Goal: Check status: Check status

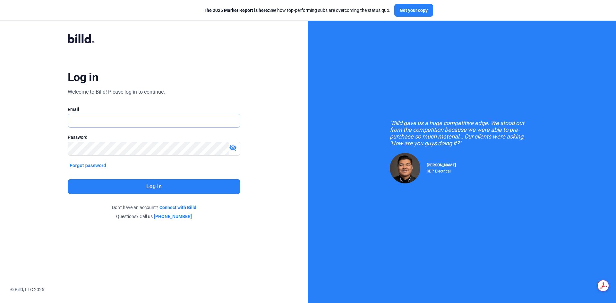
click at [139, 122] on input "text" at bounding box center [150, 120] width 165 height 13
type input "[PERSON_NAME][EMAIL_ADDRESS][DOMAIN_NAME]"
click at [132, 183] on button "Log in" at bounding box center [154, 186] width 173 height 15
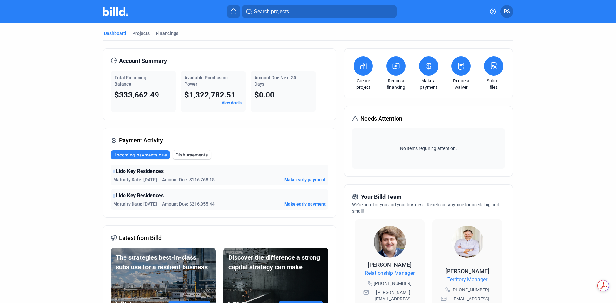
click at [153, 173] on span "Lido Key Residences" at bounding box center [140, 172] width 48 height 8
click at [187, 152] on span "Disbursements" at bounding box center [192, 155] width 32 height 6
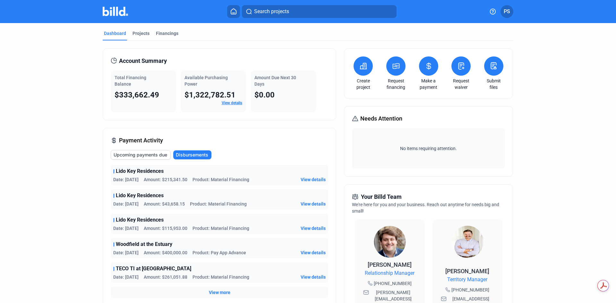
click at [318, 203] on span "View details" at bounding box center [313, 204] width 25 height 6
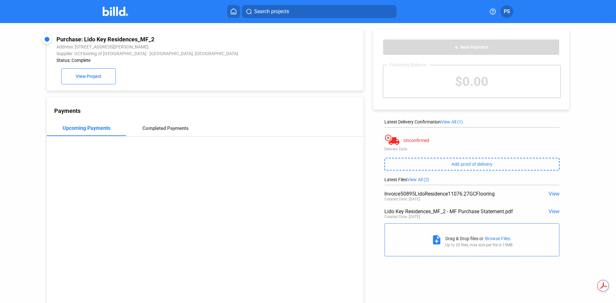
click at [166, 129] on div "Completed Payments" at bounding box center [166, 129] width 46 height 6
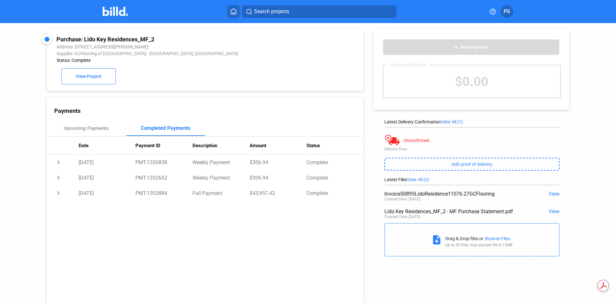
click at [507, 15] on span "PS" at bounding box center [507, 12] width 6 height 8
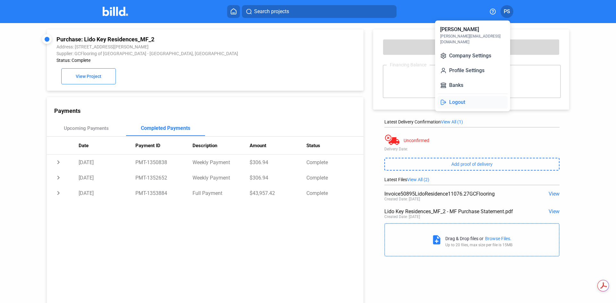
click at [463, 96] on button "Logout" at bounding box center [473, 102] width 70 height 13
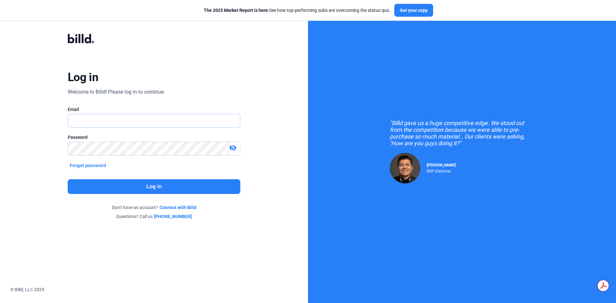
click at [85, 124] on input "text" at bounding box center [150, 120] width 165 height 13
type input "[PERSON_NAME][EMAIL_ADDRESS][DOMAIN_NAME]"
click at [231, 149] on mat-icon "visibility_off" at bounding box center [233, 148] width 8 height 8
click at [39, 155] on div "Log in Welcome to Billd! Please log in to continue. Email [PERSON_NAME][EMAIL_A…" at bounding box center [154, 127] width 308 height 254
click at [130, 188] on button "Log in" at bounding box center [154, 186] width 173 height 15
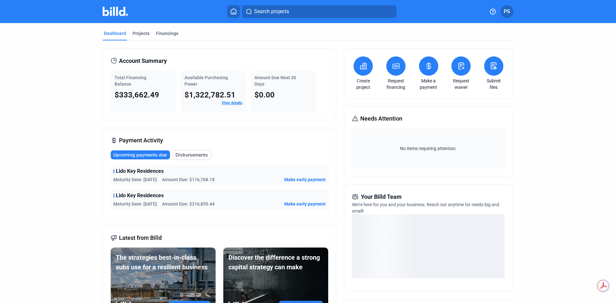
click at [187, 154] on span "Disbursements" at bounding box center [192, 155] width 32 height 6
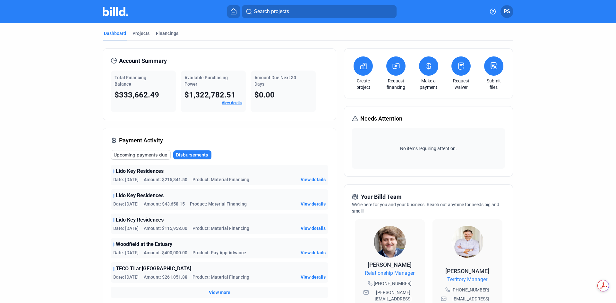
click at [310, 229] on span "View details" at bounding box center [313, 228] width 25 height 6
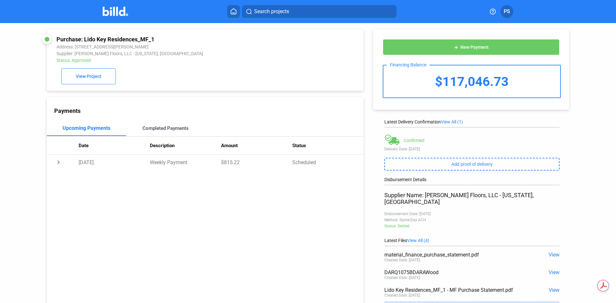
click at [163, 129] on div "Completed Payments" at bounding box center [166, 129] width 46 height 6
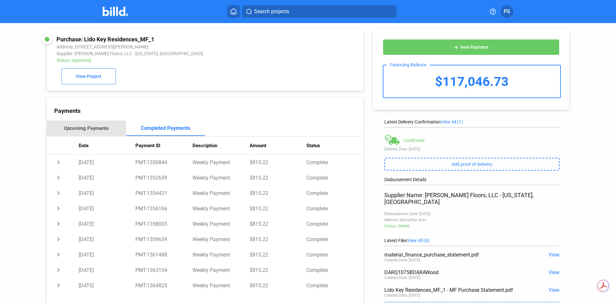
click at [85, 130] on div "Upcoming Payments" at bounding box center [86, 129] width 45 height 6
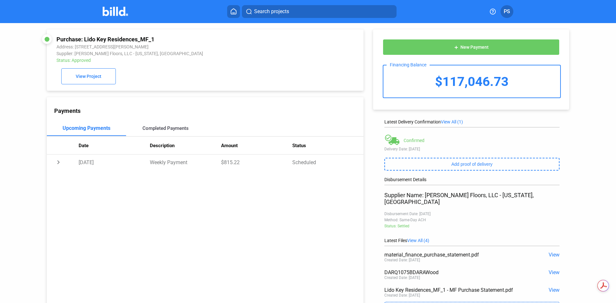
click at [159, 131] on div "Completed Payments" at bounding box center [166, 129] width 46 height 6
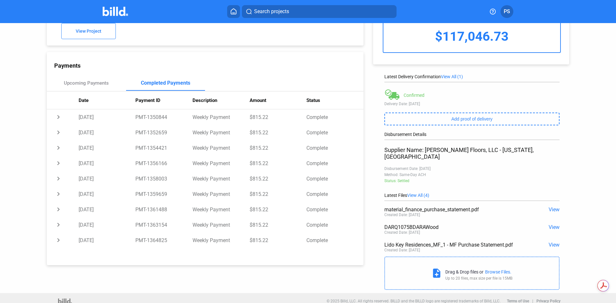
scroll to position [46, 0]
click at [509, 13] on span "PS" at bounding box center [507, 12] width 6 height 8
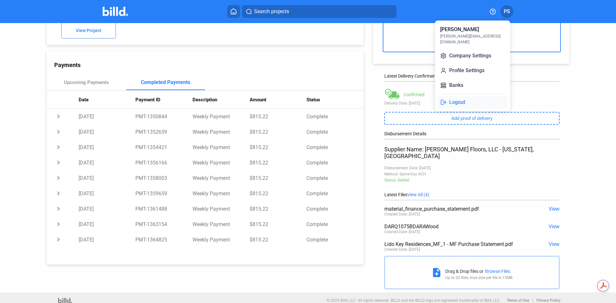
click at [464, 96] on button "Logout" at bounding box center [473, 102] width 70 height 13
